Goal: Task Accomplishment & Management: Use online tool/utility

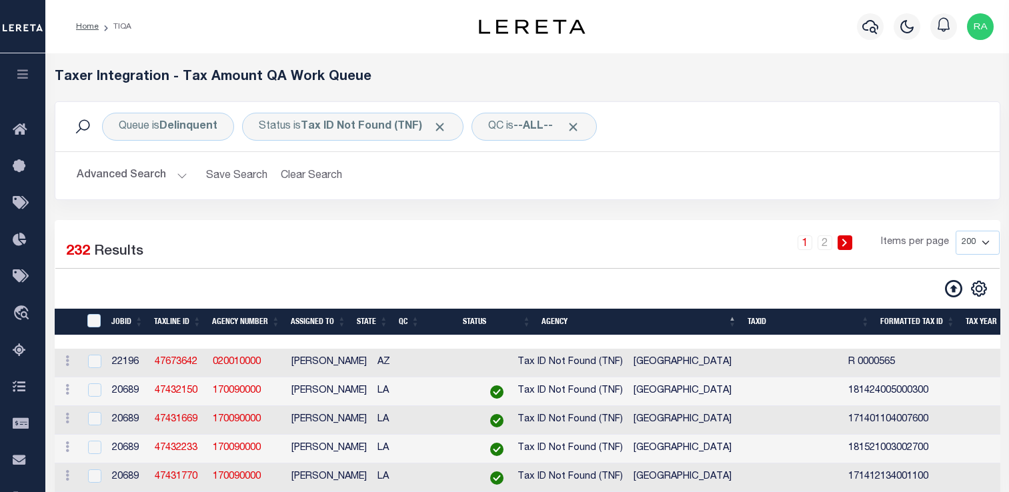
select select "200"
click at [380, 319] on th "State" at bounding box center [372, 322] width 42 height 27
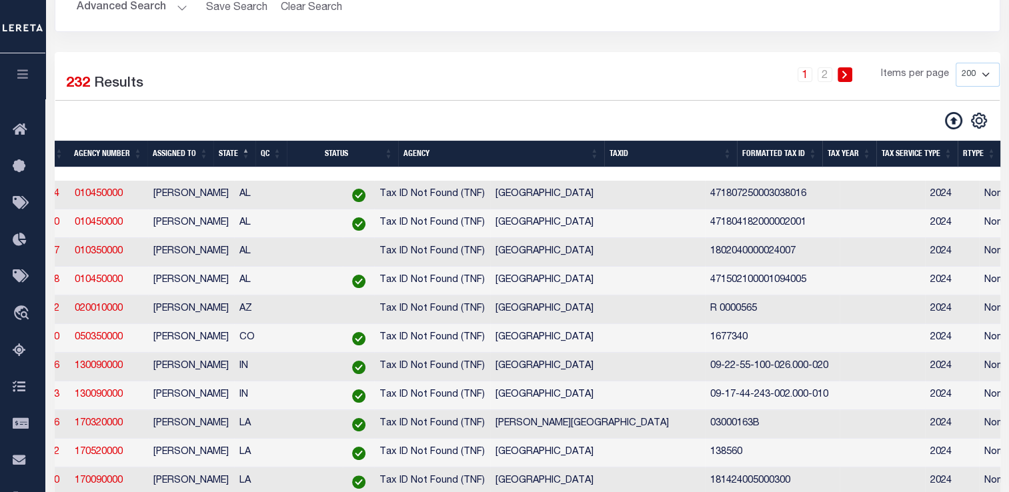
scroll to position [0, 128]
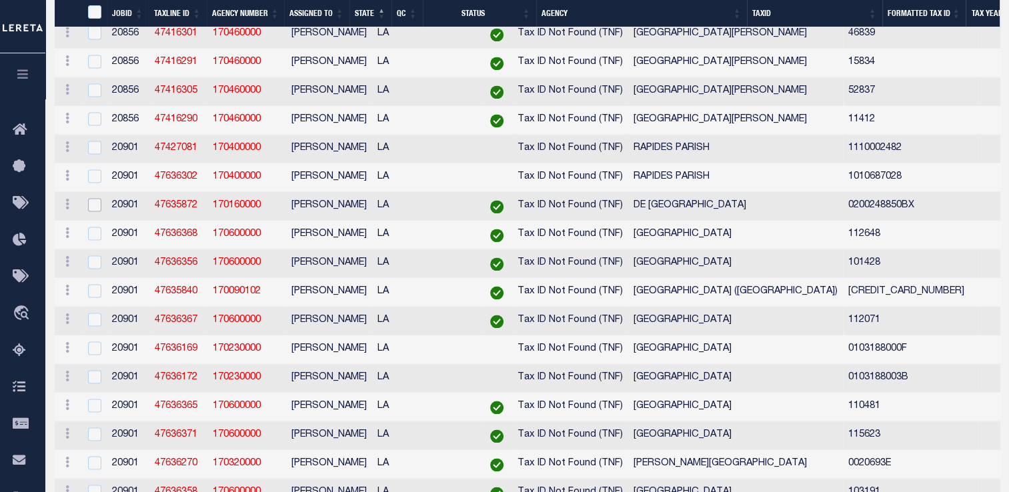
click at [93, 211] on input "checkbox" at bounding box center [94, 204] width 13 height 13
checkbox input "true"
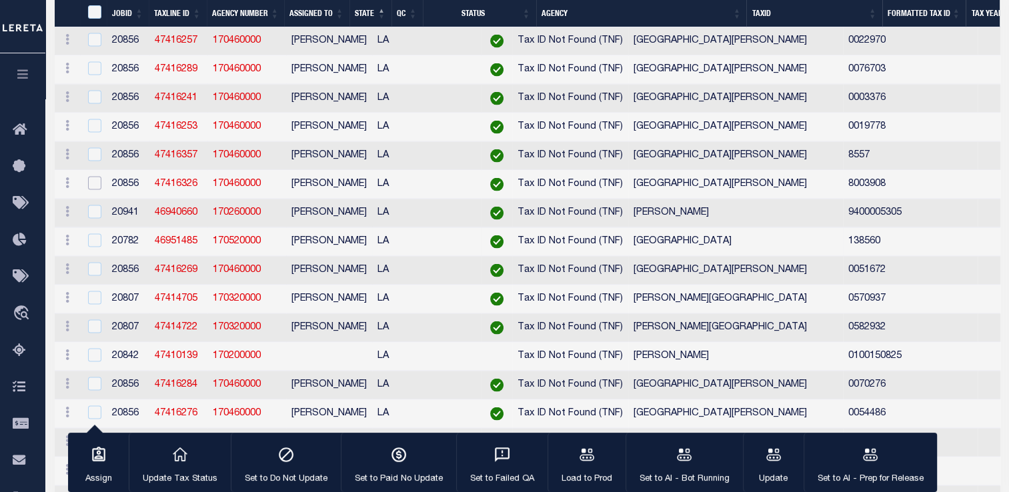
click at [96, 190] on input "checkbox" at bounding box center [94, 183] width 13 height 13
checkbox input "true"
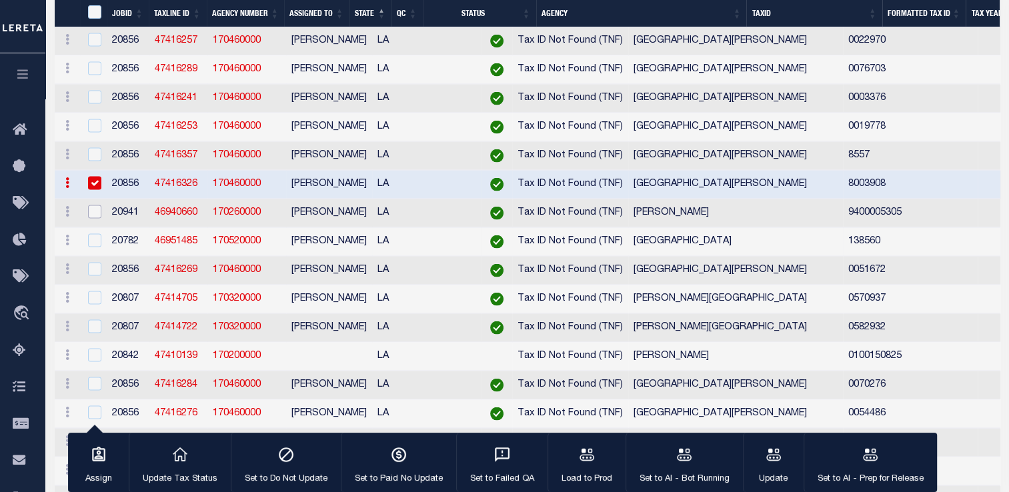
click at [93, 219] on input "checkbox" at bounding box center [94, 211] width 13 height 13
checkbox input "true"
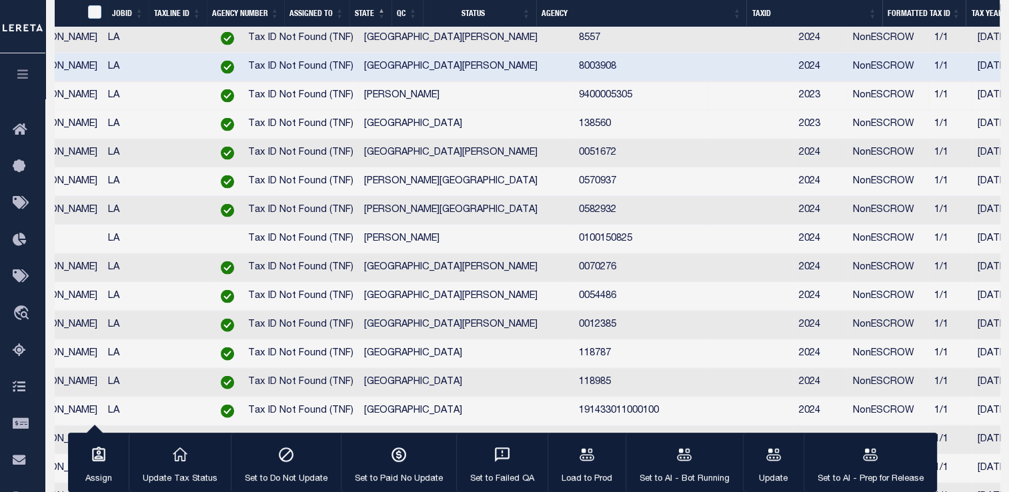
checkbox input "true"
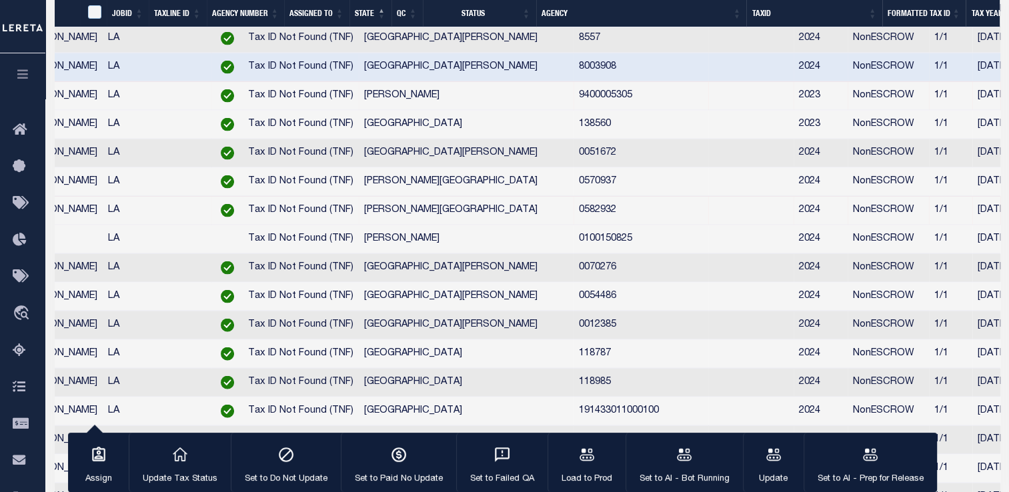
checkbox input "true"
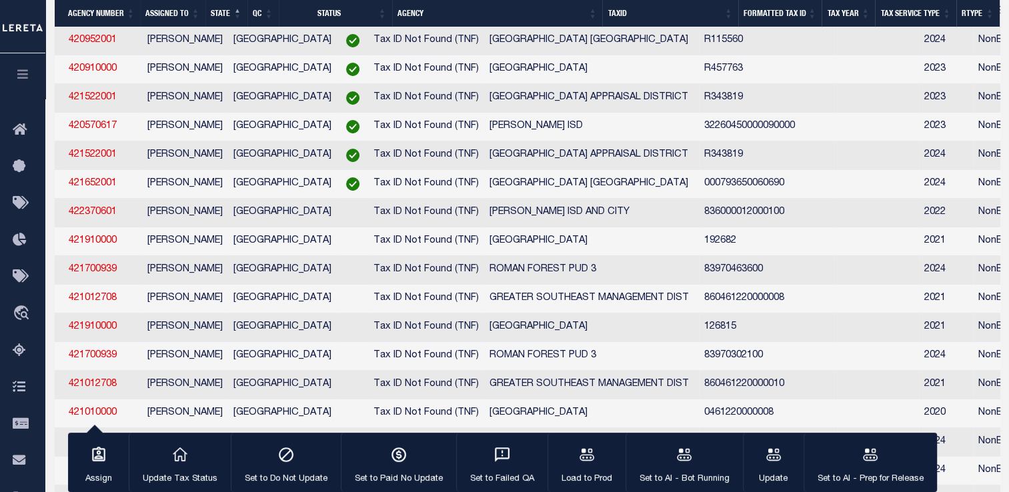
scroll to position [0, 87]
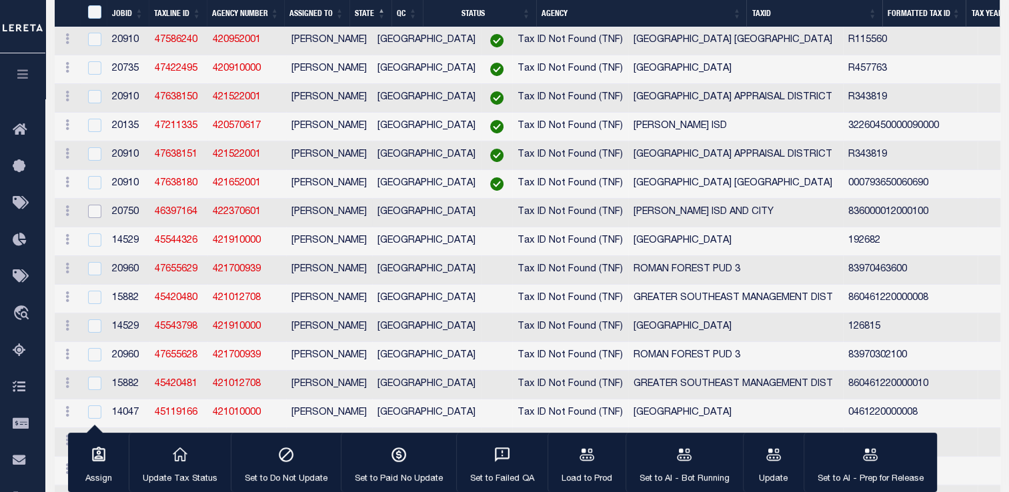
click at [97, 218] on input "checkbox" at bounding box center [94, 211] width 13 height 13
checkbox input "true"
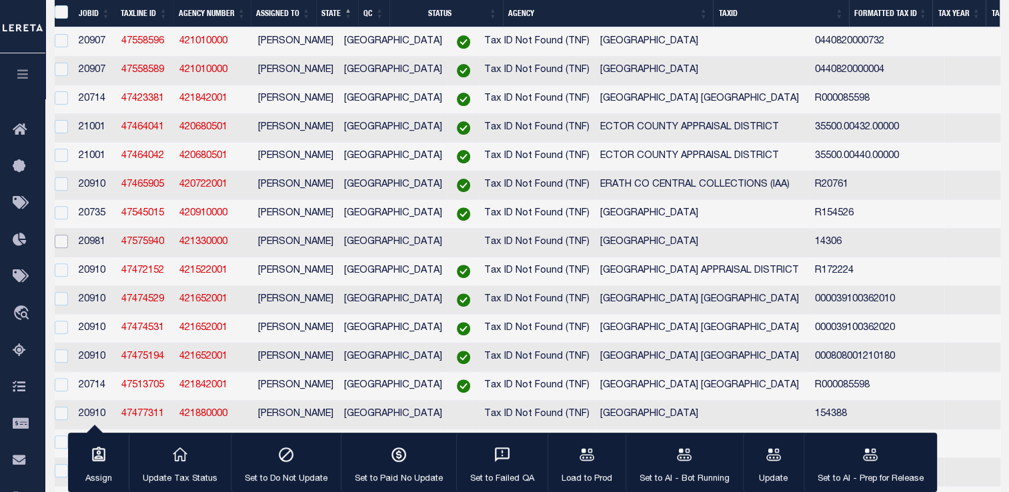
click at [60, 248] on input "checkbox" at bounding box center [61, 241] width 13 height 13
checkbox input "true"
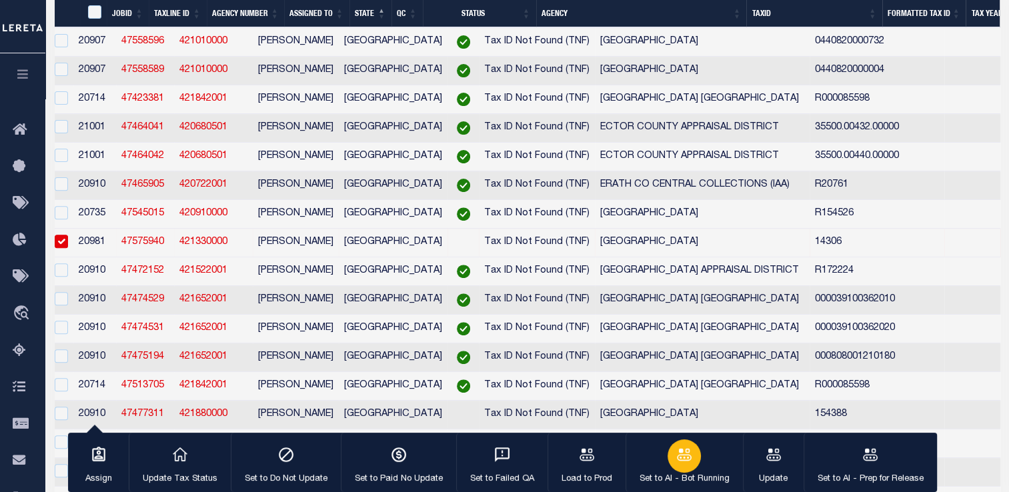
click at [684, 464] on icon "button" at bounding box center [684, 454] width 17 height 17
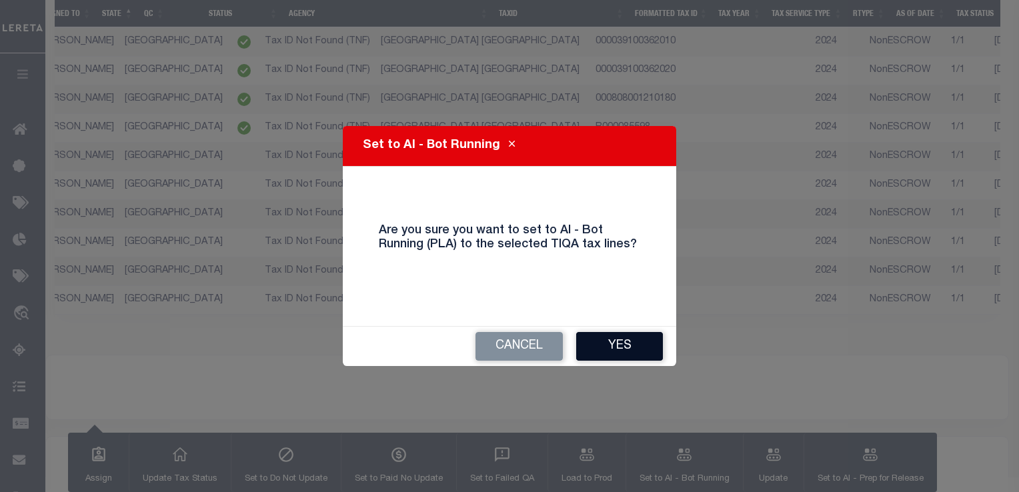
click at [618, 347] on button "Yes" at bounding box center [619, 346] width 87 height 29
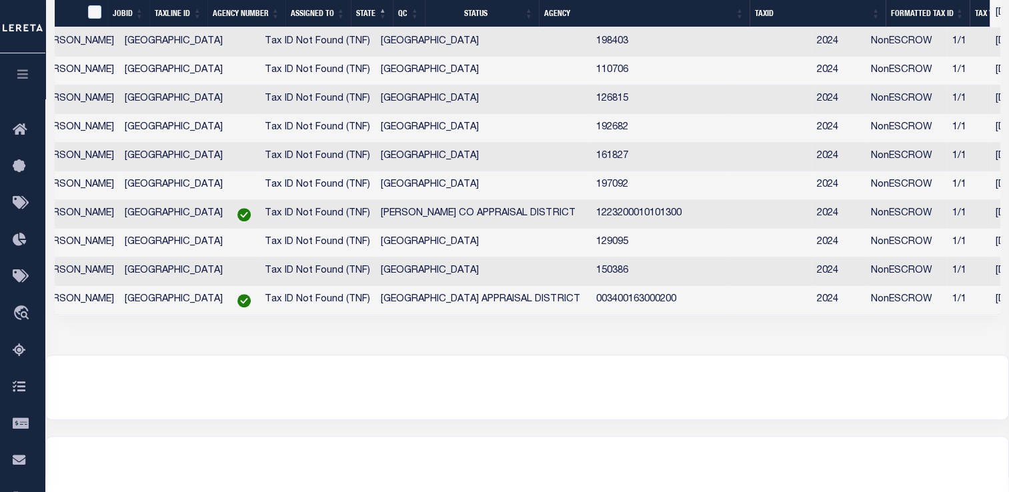
scroll to position [0, 253]
